Goal: Check status: Check status

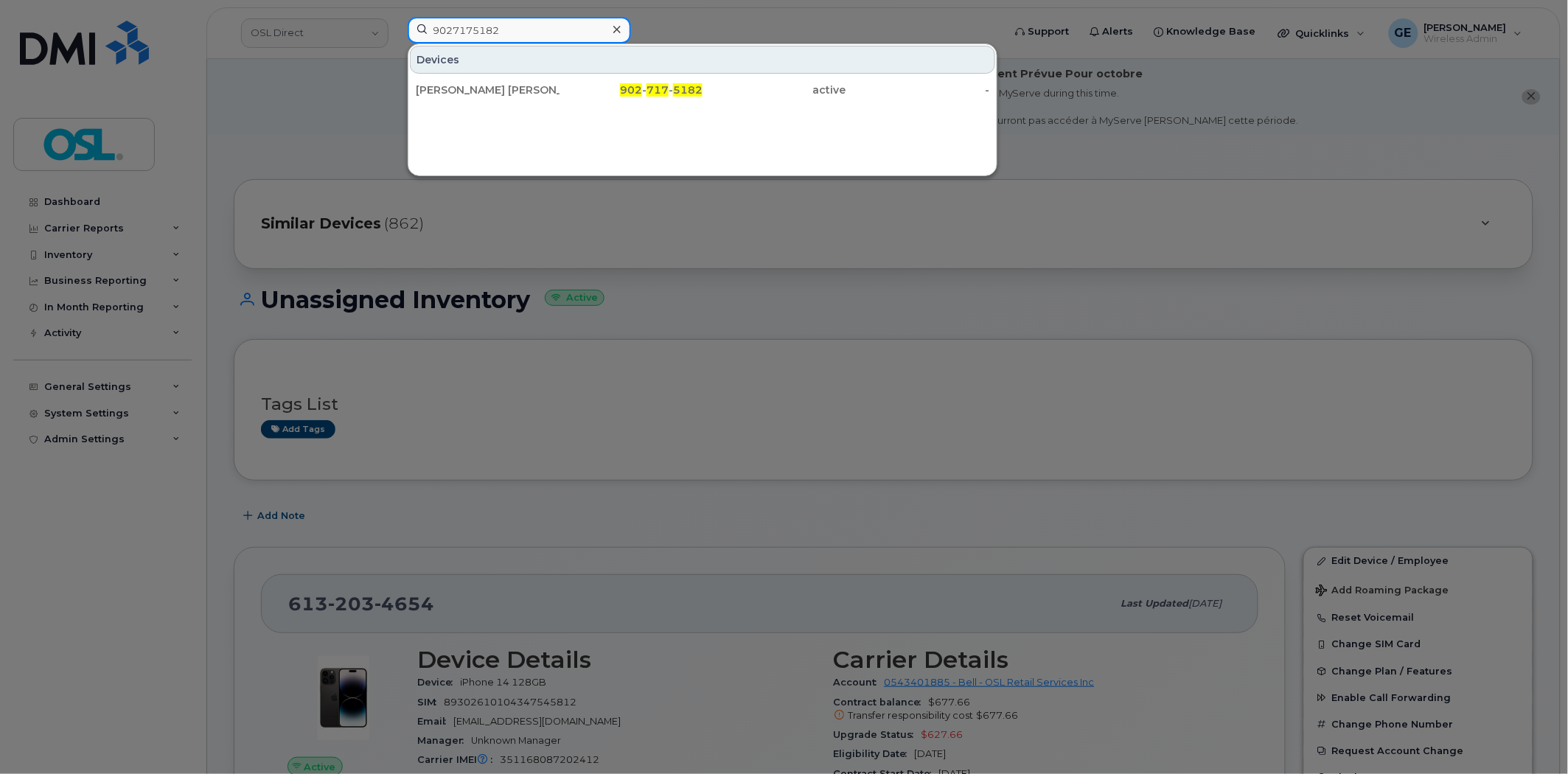
click at [546, 35] on input "9027175182" at bounding box center [519, 29] width 223 height 27
paste input "418480064"
type input "4184800642"
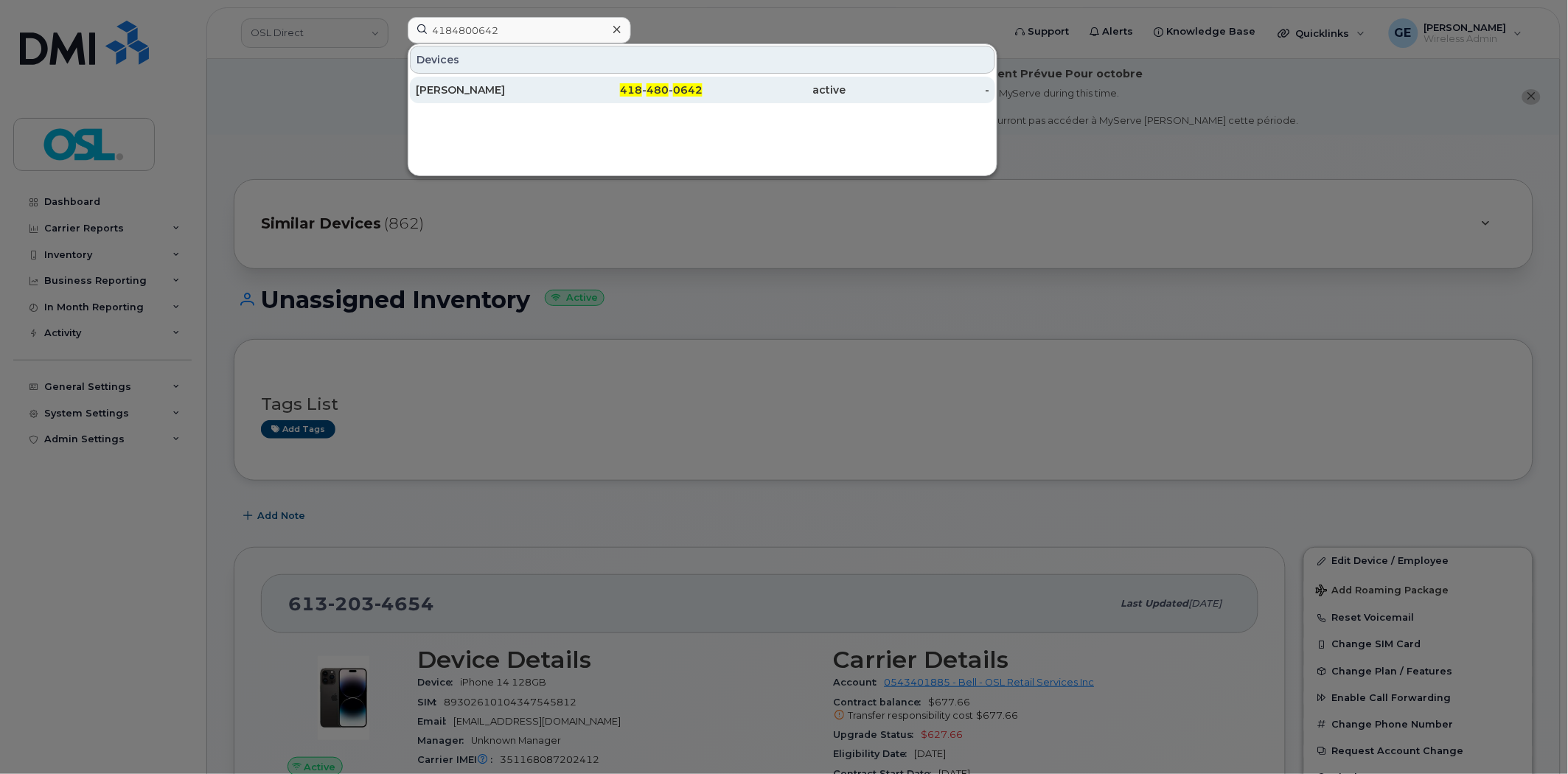
click at [546, 84] on div "[PERSON_NAME]" at bounding box center [487, 90] width 143 height 15
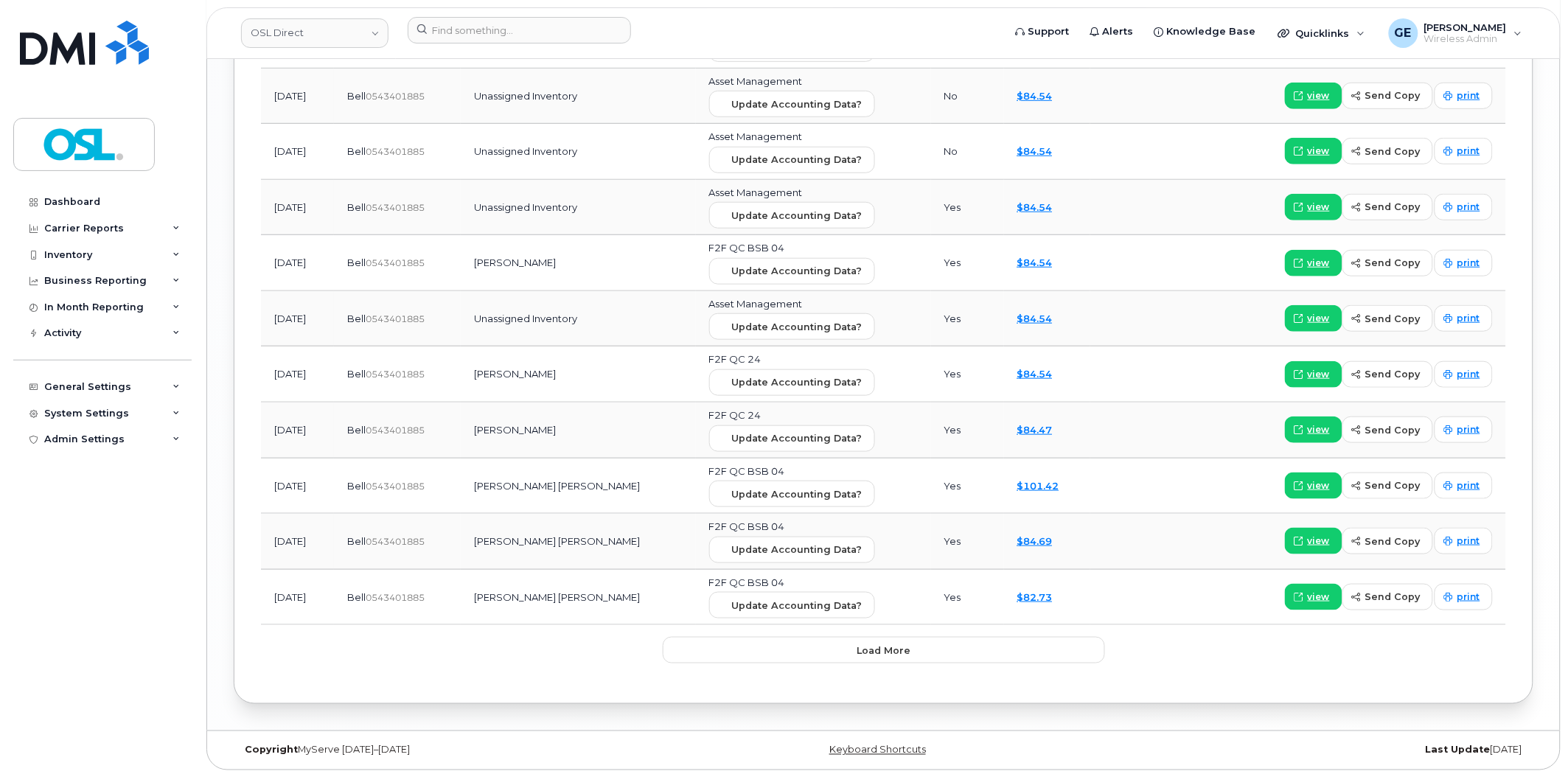
scroll to position [2319, 0]
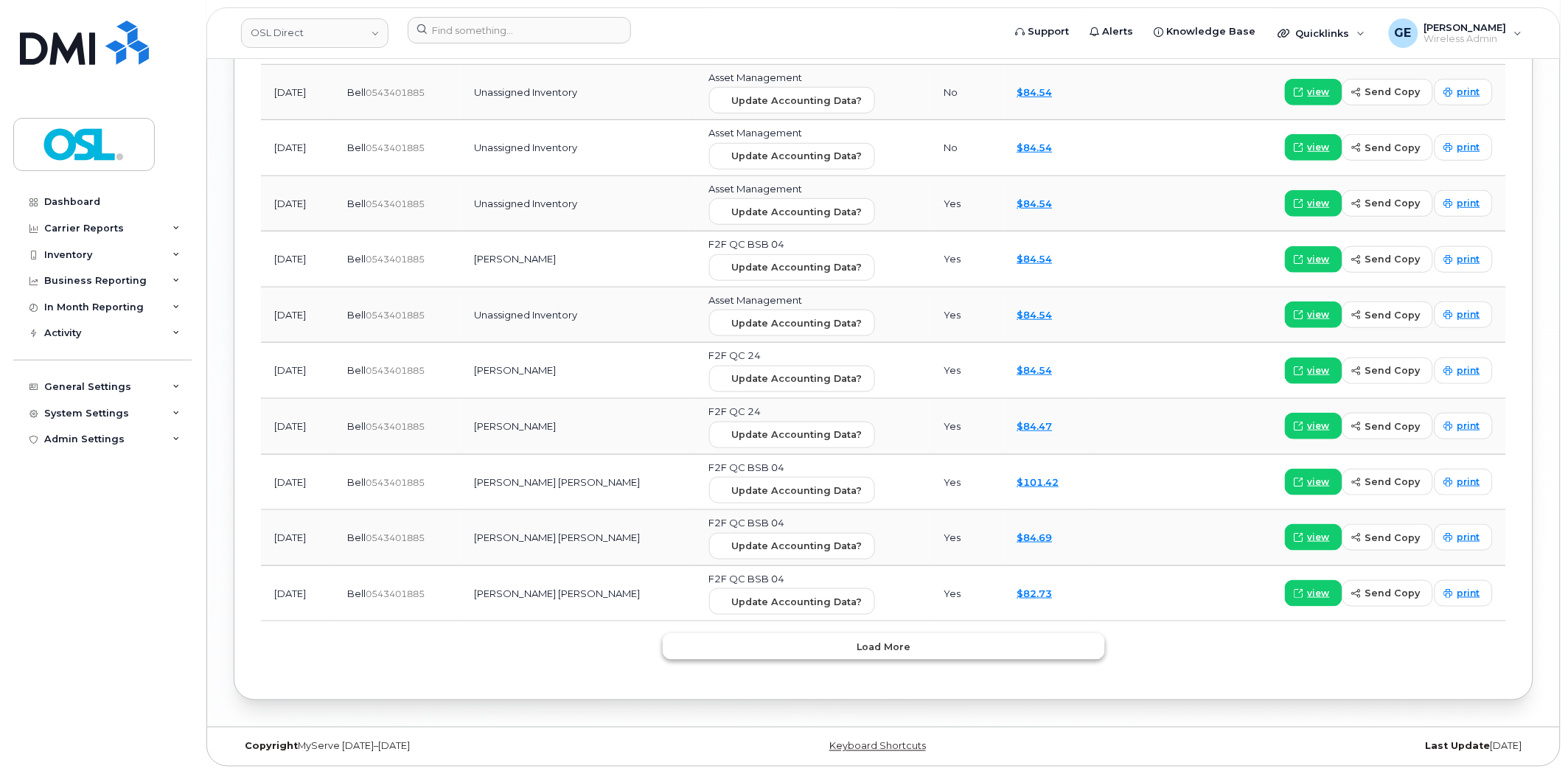
click at [733, 639] on button "Load more" at bounding box center [883, 646] width 442 height 27
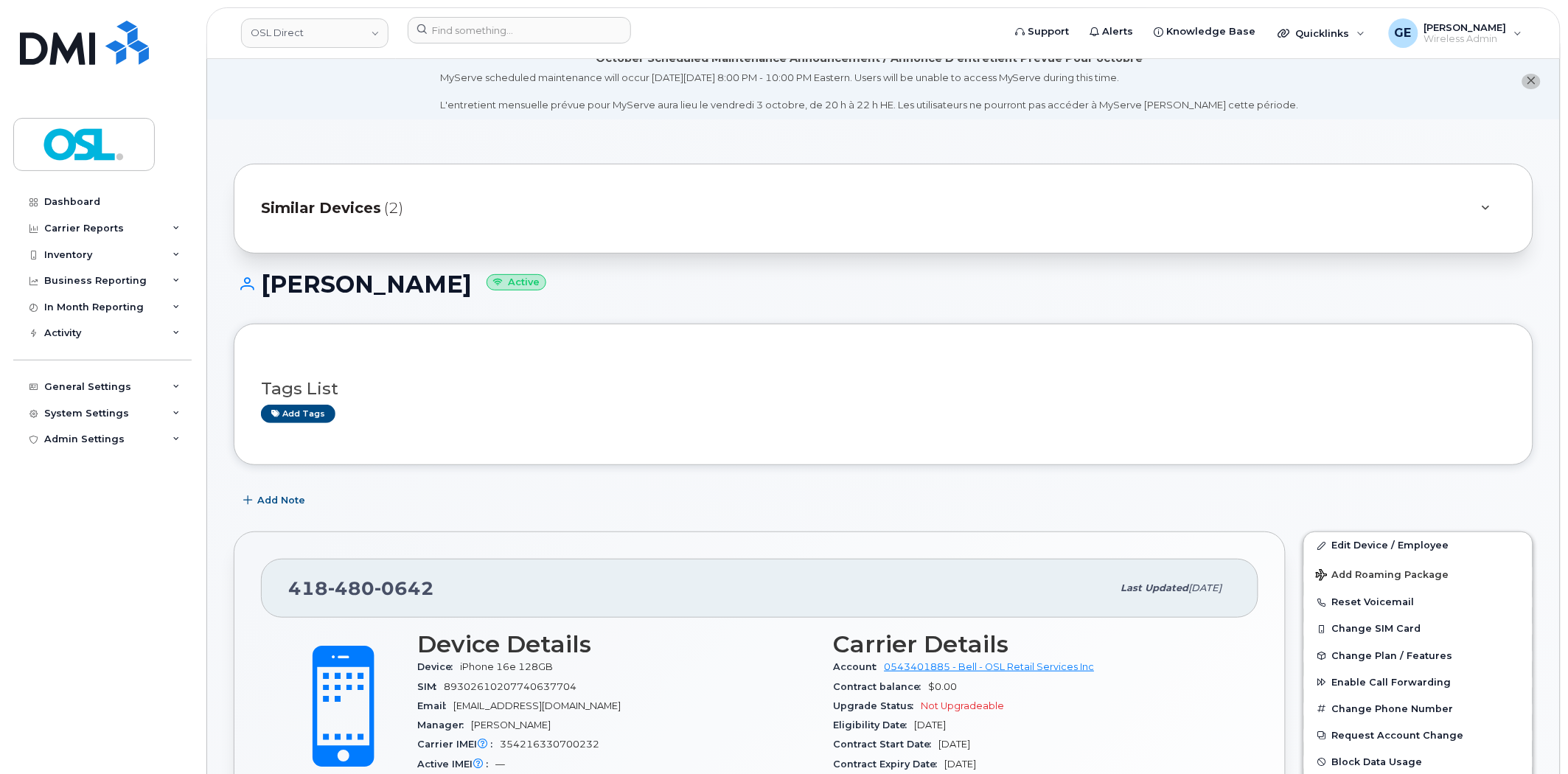
scroll to position [0, 0]
